Goal: Task Accomplishment & Management: Use online tool/utility

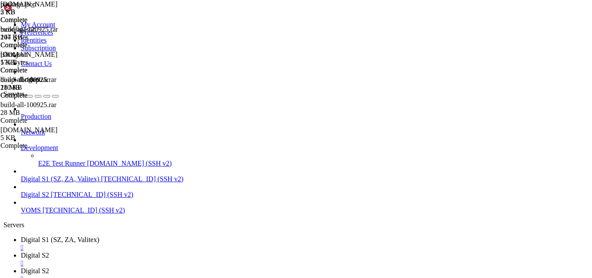
click at [49, 267] on span "Digital S2" at bounding box center [35, 270] width 28 height 7
drag, startPoint x: 405, startPoint y: 158, endPoint x: 108, endPoint y: 138, distance: 298.5
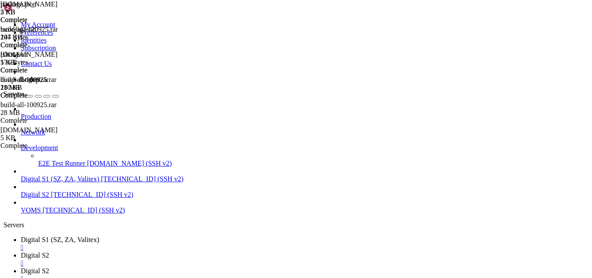
type textarea "ACCEPT_EULA=Y MSSQL_SA_PASSWORD=$SA_PASSWORD MSSQL_PID=$MSSQL_EDITION apt-get i…"
paste textarea
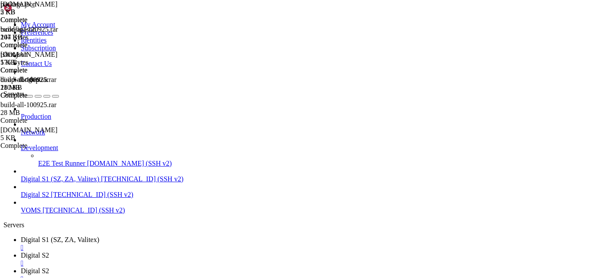
type textarea "curl -sSL [URL][DOMAIN_NAME] | tee /etc/apt/sources.list.d/mssql-server.list"
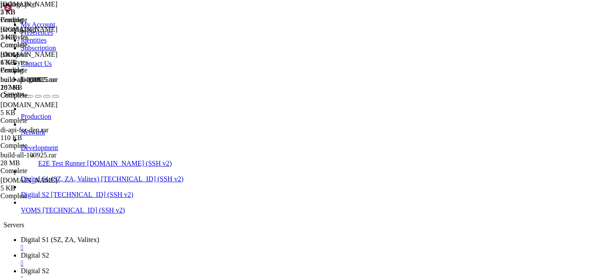
scroll to position [356, 0]
type textarea "ACCEPT_EULA=Y MSSQL_SA_PASSWORD=$SA_PASSWORD MSSQL_PID=$MSSQL_EDITION apt-get i…"
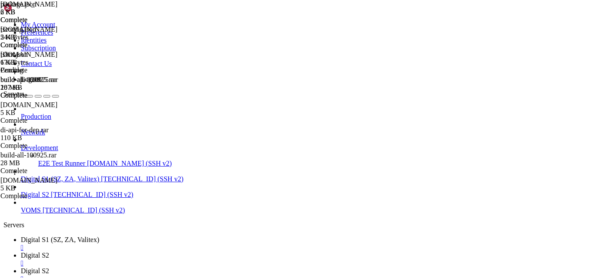
scroll to position [320, 0]
type textarea "listen 443 ssl; # managed by [PERSON_NAME]"
type textarea "location /public/ {"
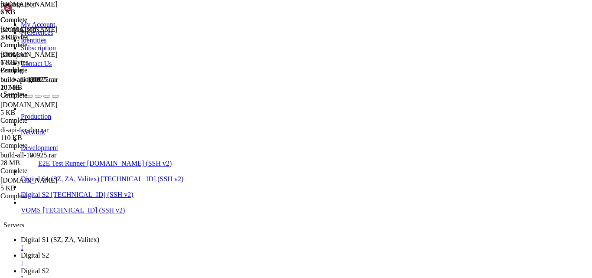
type textarea "location / {"
type textarea "location /api {"
type textarea "root $APP_DIR/webclient/;"
type textarea "# --- Configure Nginx ---"
type textarea "# --- Install Nginx ---"
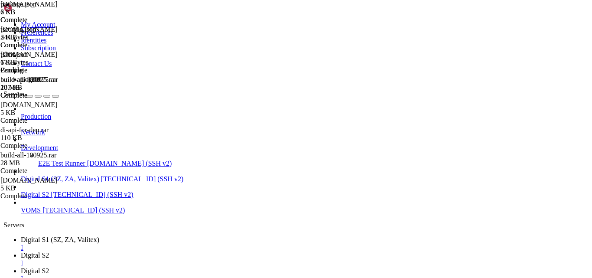
type textarea "# Enable + start service"
type textarea "# Install SQL Server with chosen edition (Express is lightest)"
type textarea "# Update repo"
type textarea "# Add the correct repo based on version"
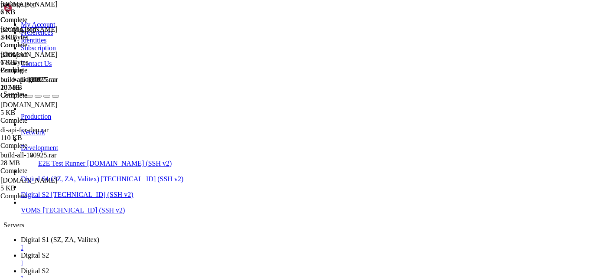
type textarea "# Import Microsoft GPG key"
type textarea "# --- Install SQL Server ---"
type textarea "pm2 save"
type textarea "echo "=== Installing SQL Server ($MSSQL_VERSION, $MSSQL_EDITION) ===""
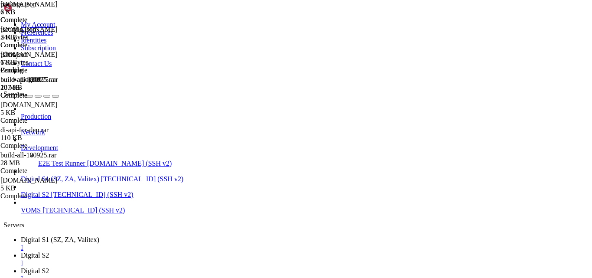
type textarea "# --- Install SQL Server ---"
type textarea "# --- Update system --- echo "=== Updating system ===""
type textarea "echo "=== Installing SQL Server ($MSSQL_VERSION, $MSSQL_EDITION) ===""
type textarea "wget -qO- [URL][DOMAIN_NAME][DOMAIN_NAME] | tee /etc/apt/trusted.gpg.d/microsof…"
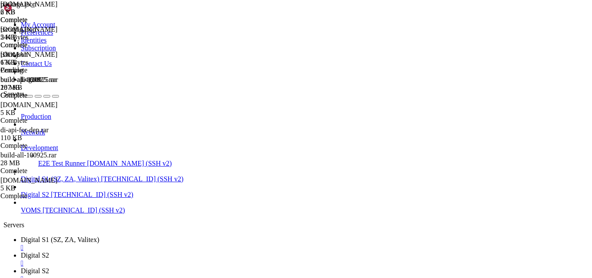
type textarea "fi"
type textarea "apt-get update -y"
type textarea "ACCEPT_EULA=Y MSSQL_SA_PASSWORD=$SA_PASSWORD MSSQL_PID=$MSSQL_EDITION apt-get i…"
type textarea "systemctl enable mssql-server"
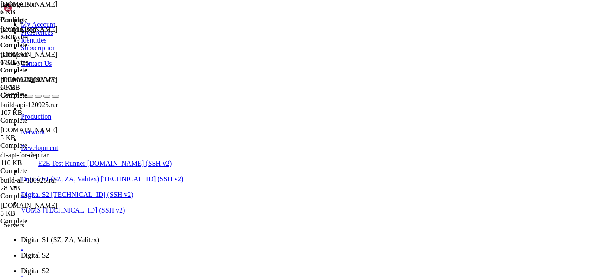
type textarea "set -e"
type textarea "echo "=========================================""
type textarea "DOMAIN=${DOMAIN:-[URL]}"
type textarea "EMAIL=${EMAIL:-admin@$DOMAIN}"
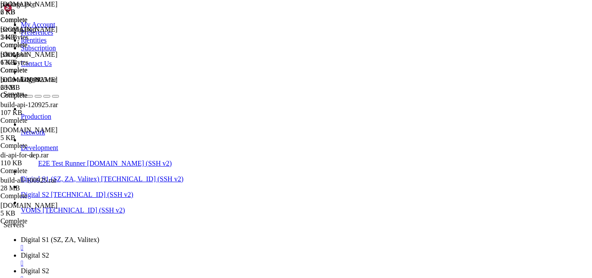
type textarea "APP_DIR=${APP_DIR:-/var/www/digitalinvoicing}"
type textarea "FRONTEND_BUILD=${FRONTEND_BUILD:-build.rar}"
type textarea "BACKEND_ARCHIVE=${BACKEND_ARCHIVE:-di-api-250625.rar}"
type textarea "NODE_VERSION=${NODE_VERSION:-18}"
type textarea "SA_PASSWORD=${SA_PASSWORD:-Sa_@123456@}"
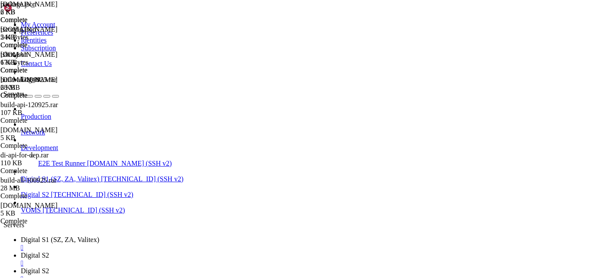
type textarea "MSSQL_VERSION=${MSSQL_VERSION:-2022-latest}"
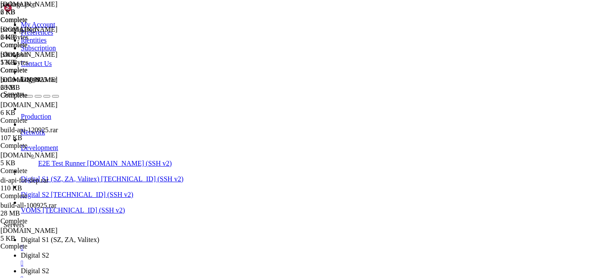
scroll to position [718, 0]
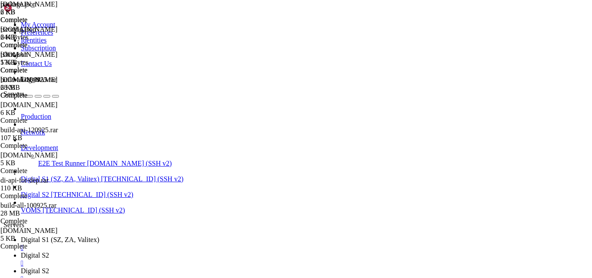
type textarea "return 404; # managed by Certbot }"
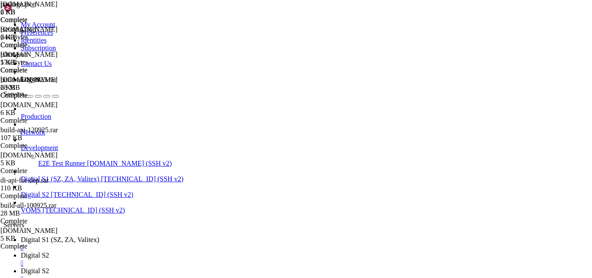
scroll to position [502, 0]
paste textarea "EOL"
type textarea "EOL"
type textarea "nginx -t && systemctl reload nginx"
type textarea "certbot --nginx --non-interactive --agree-tos -m $EMAIL $SSL_DOMAINS"
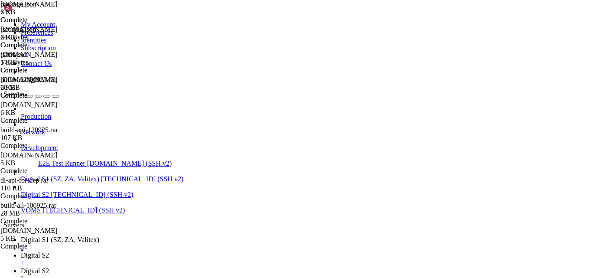
type textarea "unrar x $FRONTEND_BUILD $APP_DIR/webclient/"
type textarea "unrar x $BACKEND_ARCHIVE $APP_DIR/api/"
type textarea "pm2 save"
type textarea "echo "=========================================""
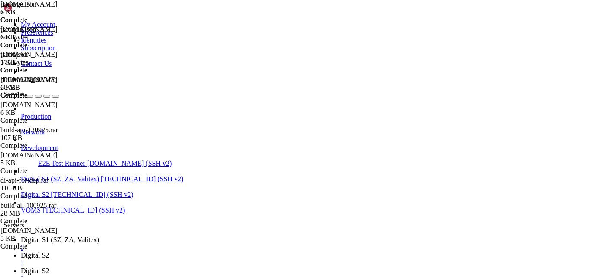
drag, startPoint x: 0, startPoint y: 211, endPoint x: 5, endPoint y: 204, distance: 8.4
click at [3, 211] on div "Production Network Development E2E Test Runner [DOMAIN_NAME] (SSH v2) Digital S…" at bounding box center [295, 159] width 585 height 109
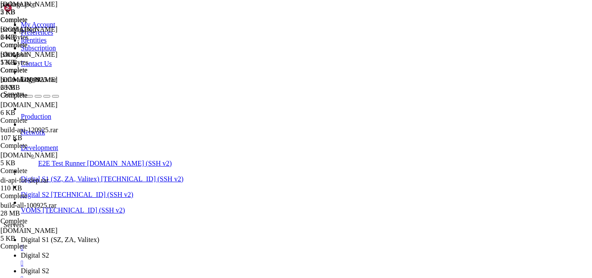
drag, startPoint x: 491, startPoint y: 250, endPoint x: 484, endPoint y: 248, distance: 7.3
type textarea "# --- Configure Nginx ---"
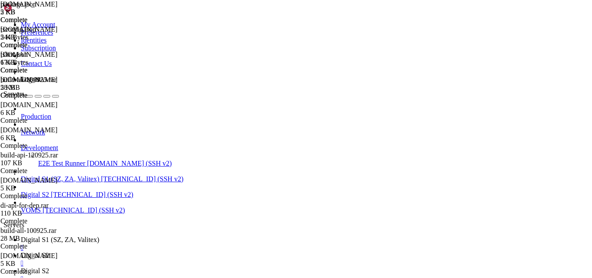
scroll to position [447, 0]
type textarea "server { server_name [DOMAIN_NAME] [DOMAIN_NAME] *.[DOMAIN_NAME];"
paste textarea "EOL"
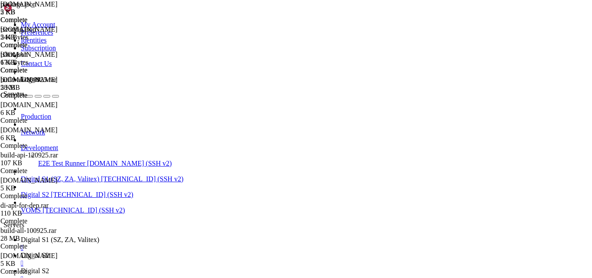
type textarea "EOL"
type textarea "ln -sf /etc/nginx/sites-available/digitalinvoicing /etc/nginx/sites-enabled/"
type textarea "E"
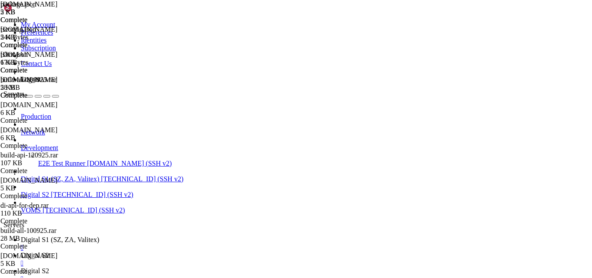
type textarea "EOL"
paste textarea "EOL"
type textarea "EOL"
type textarea "}"
